Goal: Task Accomplishment & Management: Manage account settings

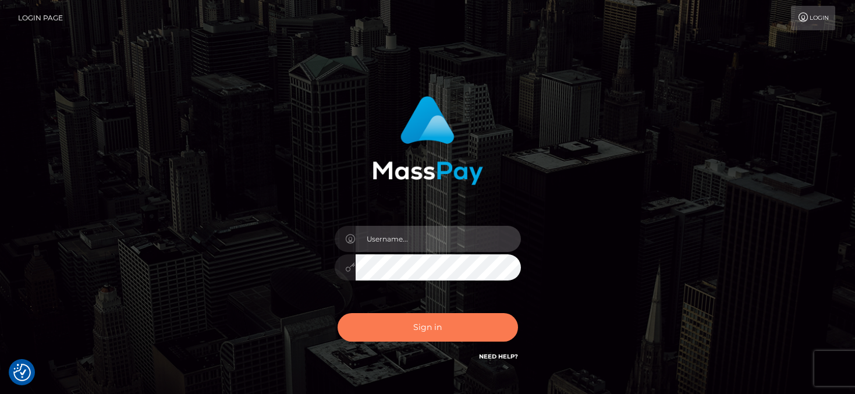
type input "mariolabugaj"
click at [430, 331] on button "Sign in" at bounding box center [428, 327] width 180 height 29
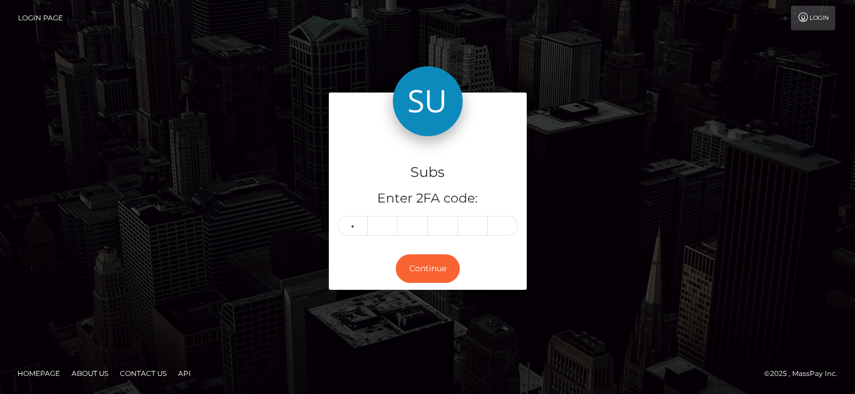
type input "2"
type input "3"
type input "6"
type input "7"
type input "4"
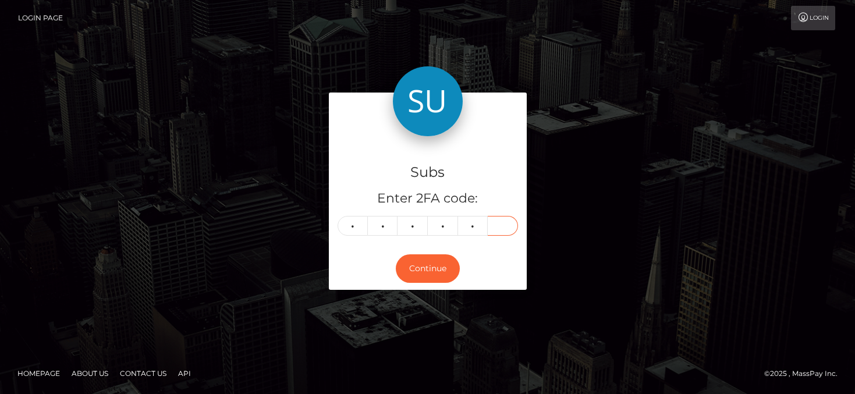
type input "5"
